Goal: Find specific page/section: Find specific page/section

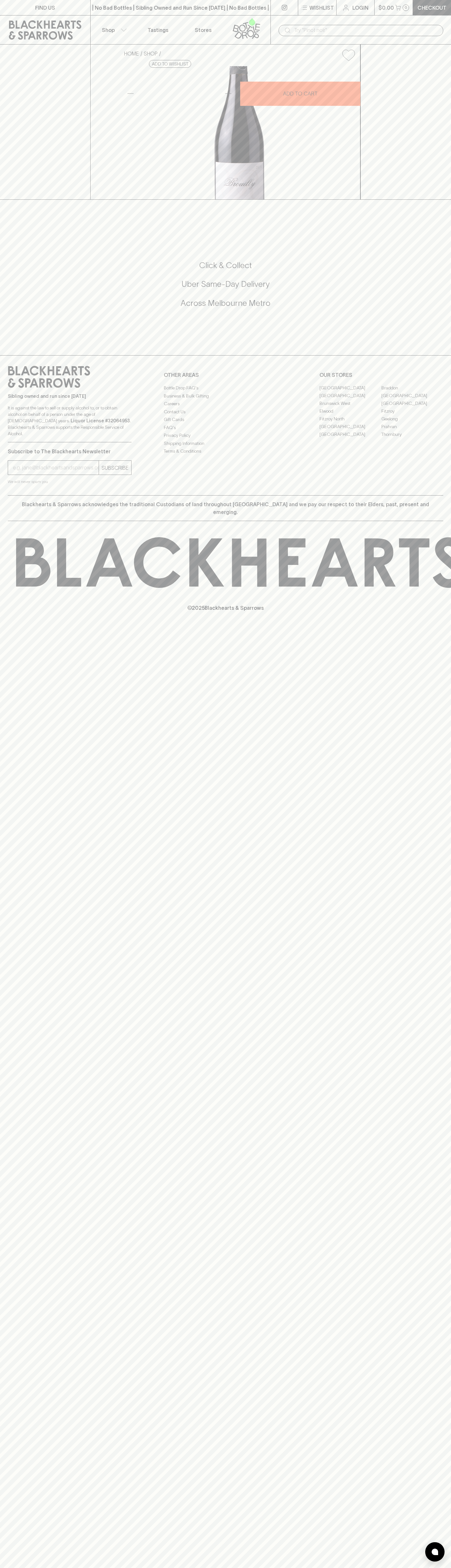
click at [72, 12] on link "FIND US" at bounding box center [45, 8] width 90 height 15
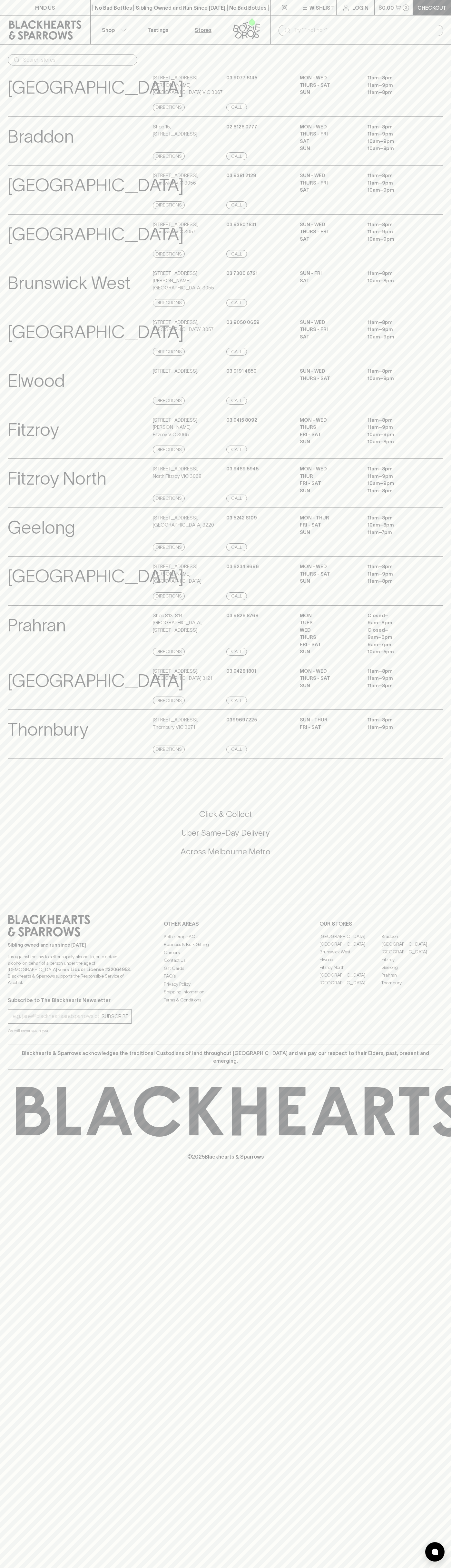
click at [255, 1567] on html "FIND US | No Bad Bottles | Sibling Owned and Run Since 2006 | No Bad Bottles | …" at bounding box center [226, 784] width 451 height 1568
click at [28, 1486] on div "FIND US | No Bad Bottles | Sibling Owned and Run Since 2006 | No Bad Bottles | …" at bounding box center [226, 784] width 451 height 1568
